Goal: Transaction & Acquisition: Download file/media

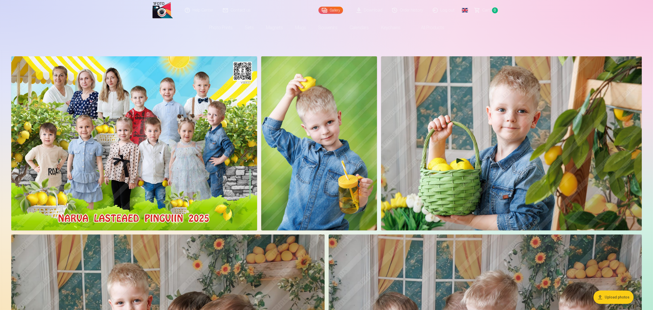
click at [376, 12] on link "Download" at bounding box center [370, 10] width 36 height 20
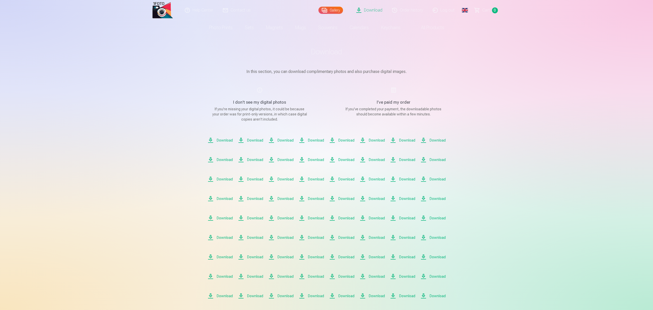
click at [279, 138] on span "Download" at bounding box center [281, 140] width 25 height 6
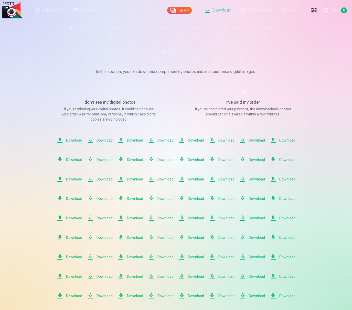
click at [331, 52] on div "Help Center Contact us Gallery Download Order history Log out Global Estonian (…" at bounding box center [176, 241] width 352 height 483
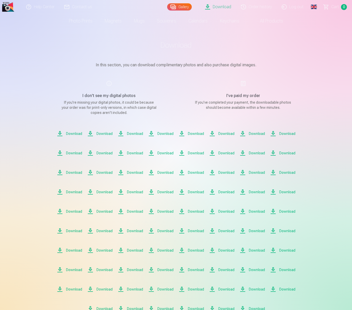
scroll to position [13, 0]
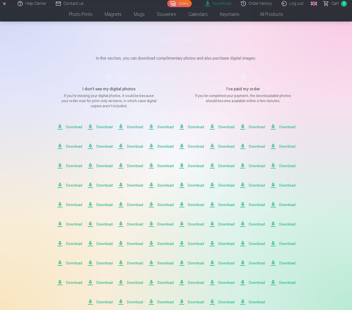
click at [260, 66] on main "Download In this section, you can download complimentary photos and also purcha…" at bounding box center [176, 169] width 256 height 296
